Goal: Complete application form: Complete application form

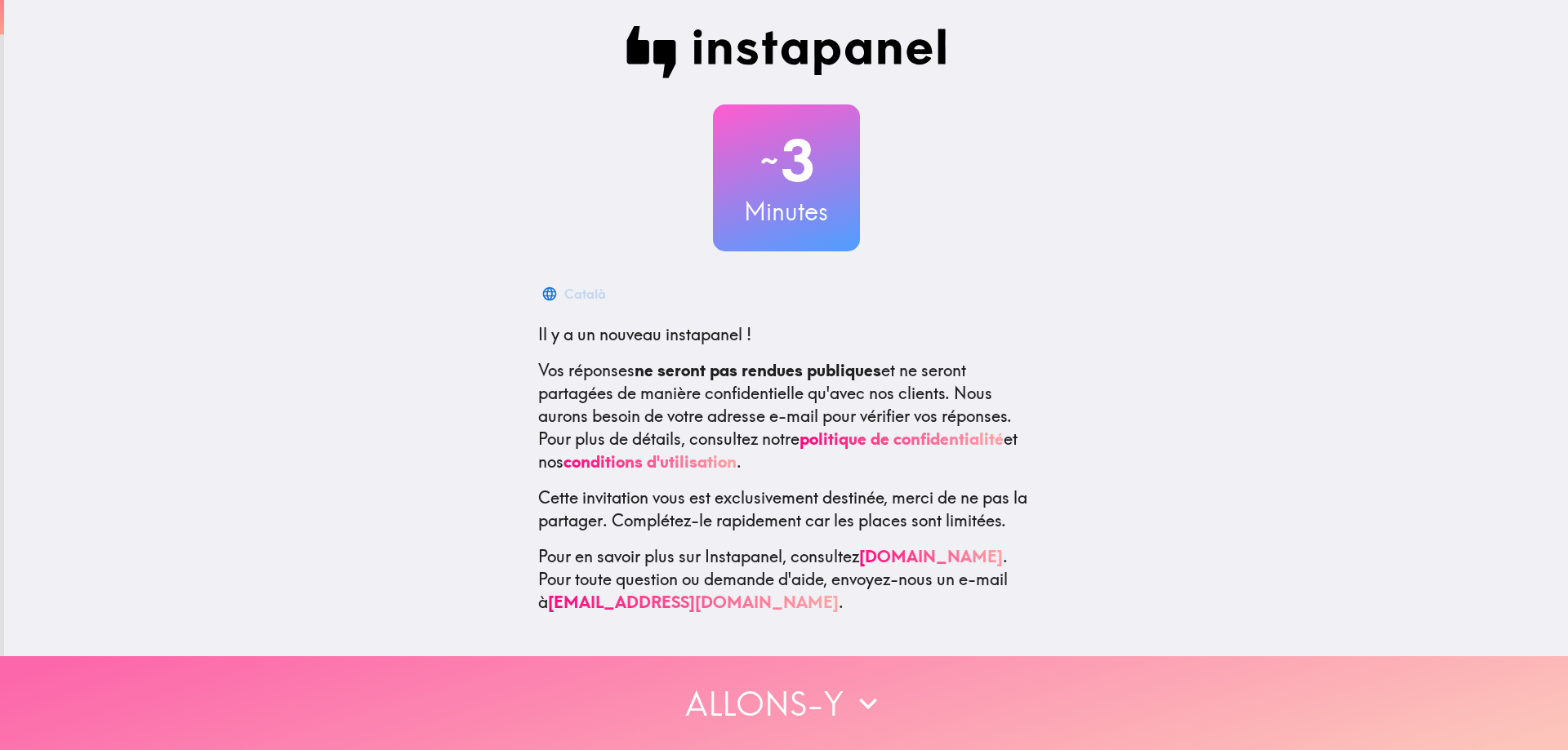
click at [729, 699] on button "Allons-y" at bounding box center [784, 703] width 1568 height 94
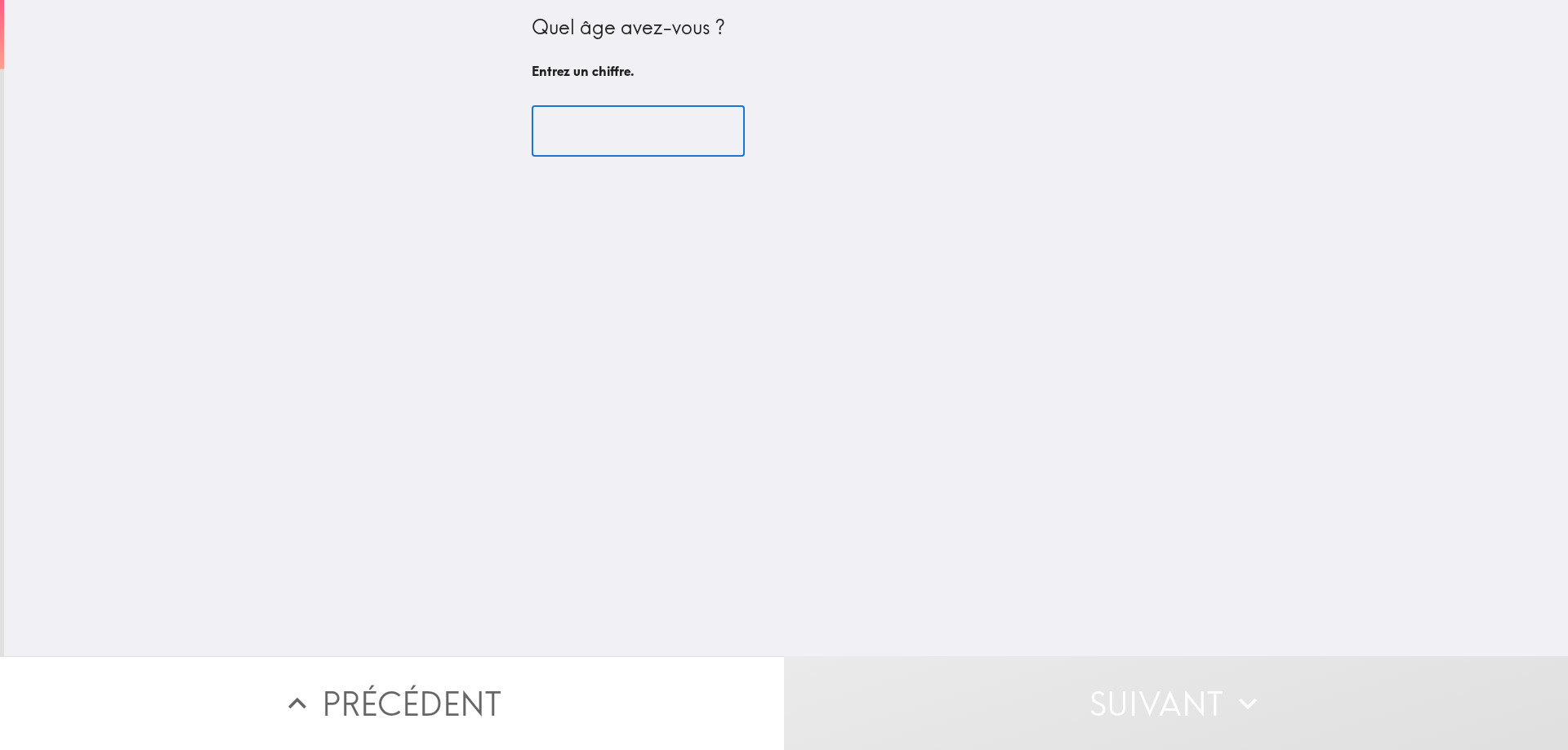
click at [566, 120] on input "number" at bounding box center [637, 131] width 213 height 51
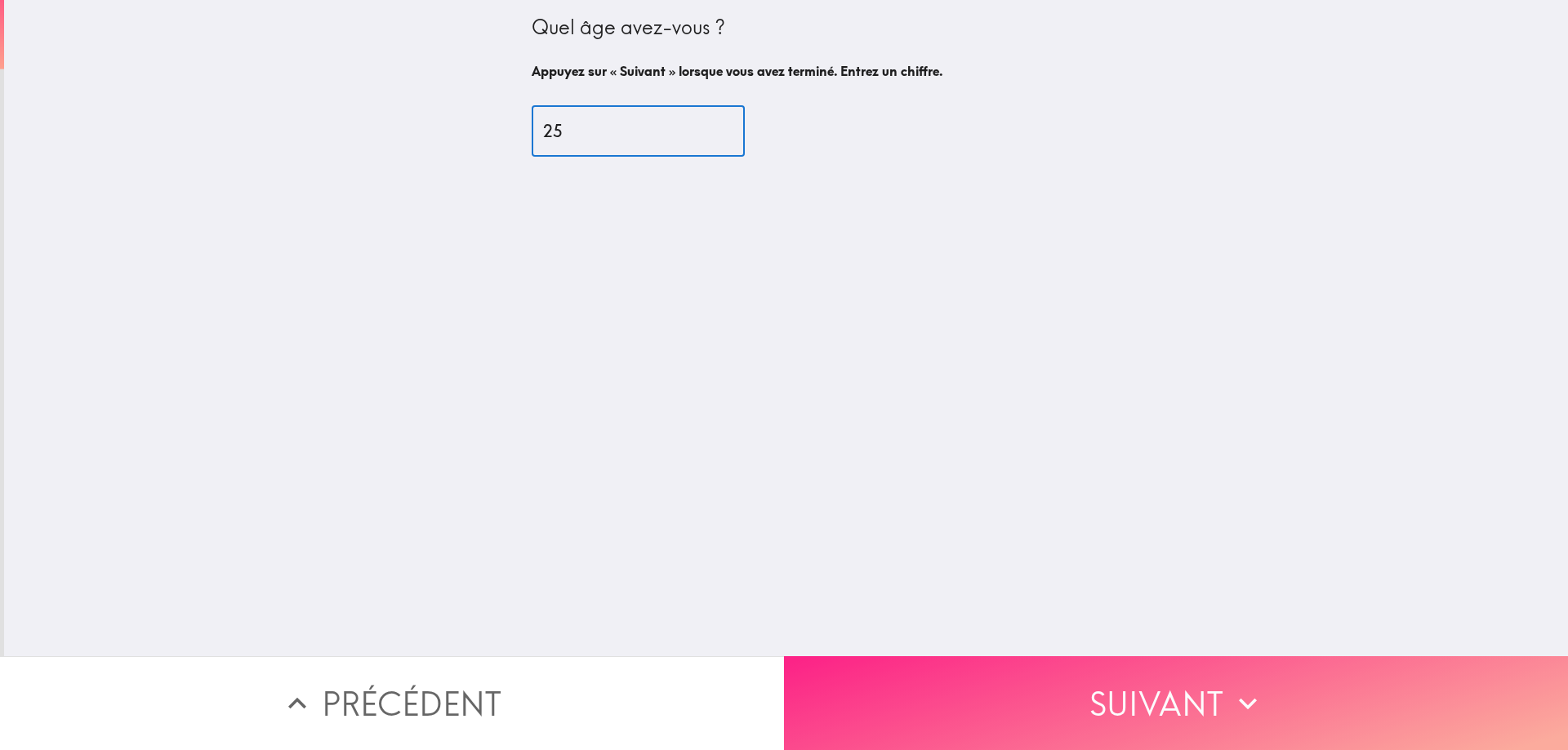
type input "25"
click at [1046, 659] on button "Suivant" at bounding box center [1176, 703] width 784 height 94
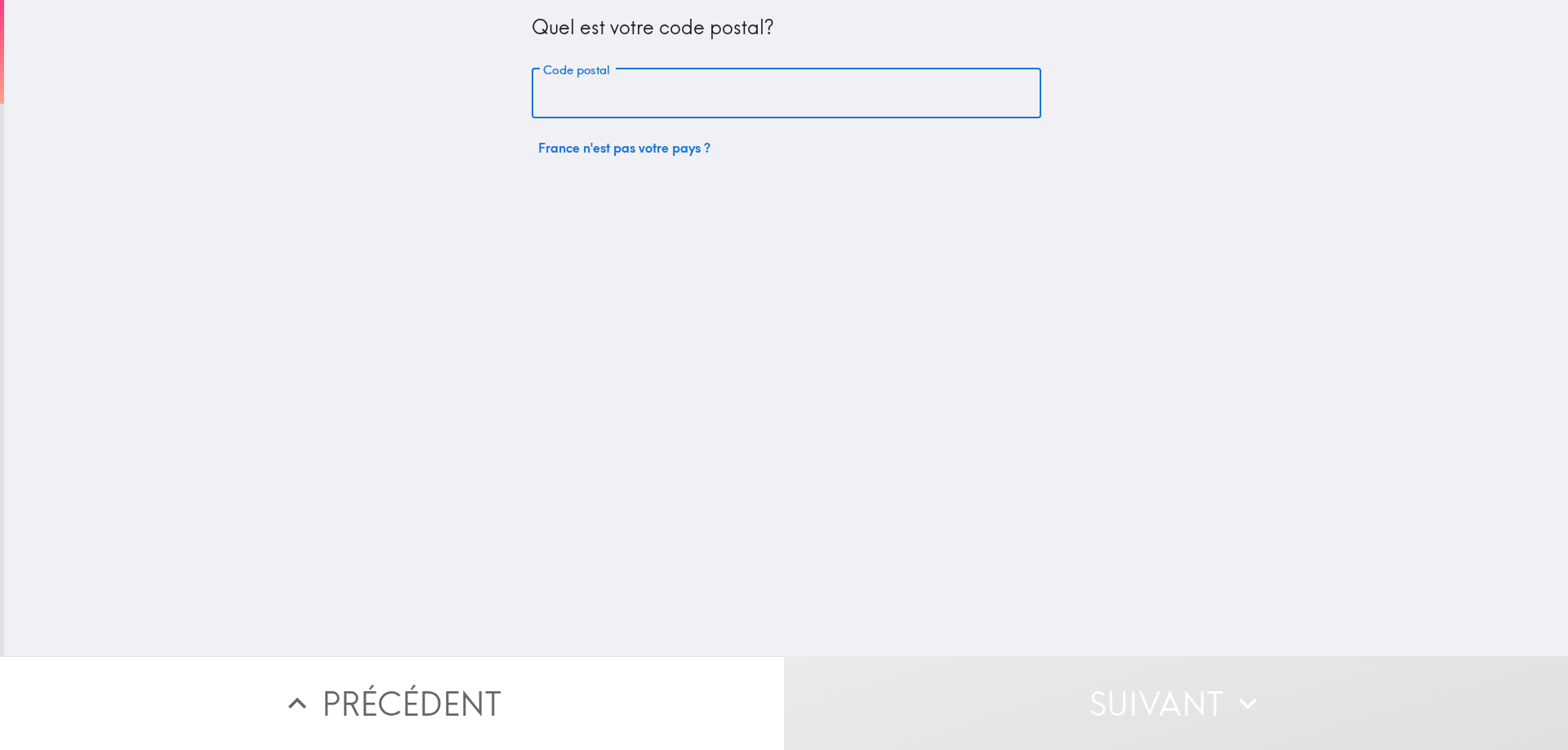
click at [725, 78] on input "Code postal" at bounding box center [786, 94] width 509 height 51
type input "31200"
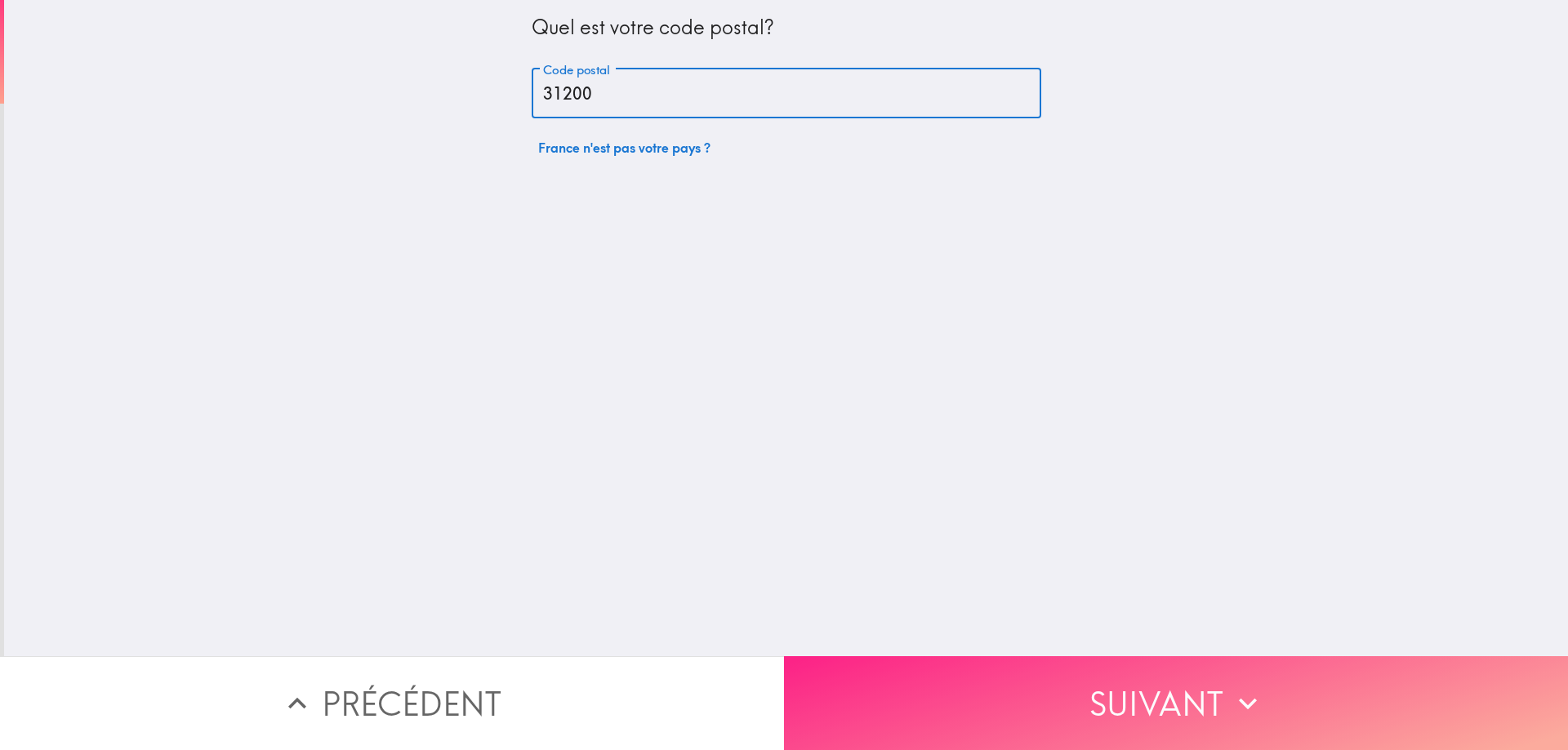
click at [1088, 699] on button "Suivant" at bounding box center [1176, 703] width 784 height 94
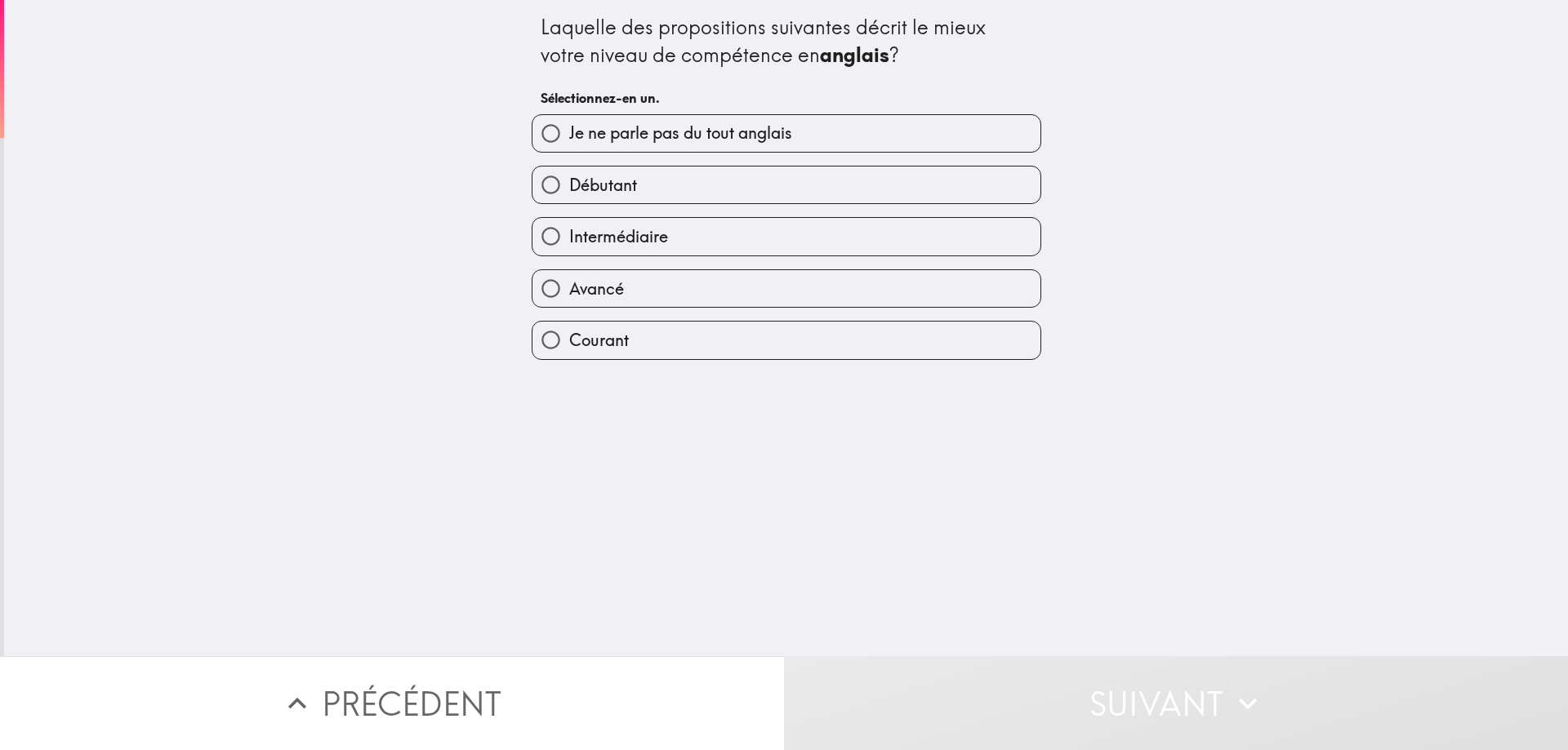
click at [674, 230] on label "Intermédiaire" at bounding box center [786, 236] width 508 height 37
click at [569, 230] on input "Intermédiaire" at bounding box center [551, 236] width 37 height 37
radio input "true"
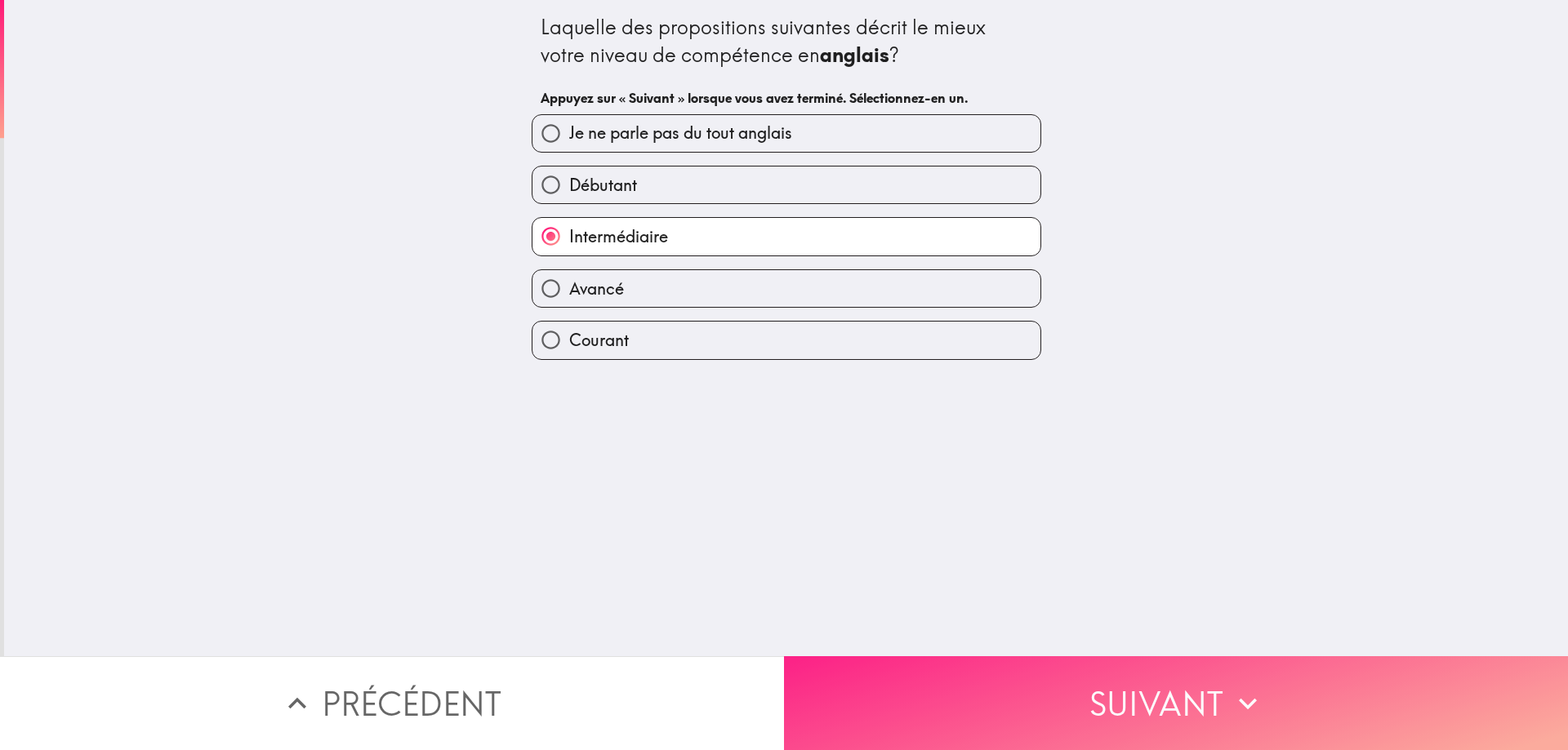
click at [1136, 671] on button "Suivant" at bounding box center [1176, 703] width 784 height 94
